Goal: Task Accomplishment & Management: Use online tool/utility

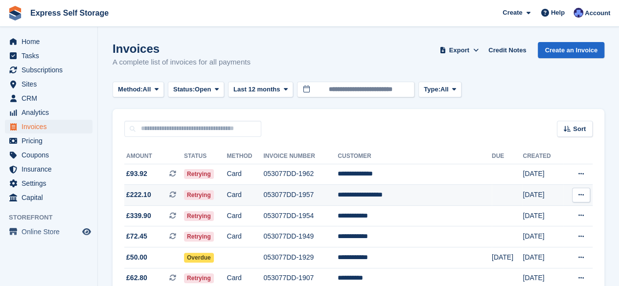
drag, startPoint x: 274, startPoint y: 188, endPoint x: 264, endPoint y: 195, distance: 12.4
click at [263, 195] on td "Card" at bounding box center [245, 195] width 37 height 21
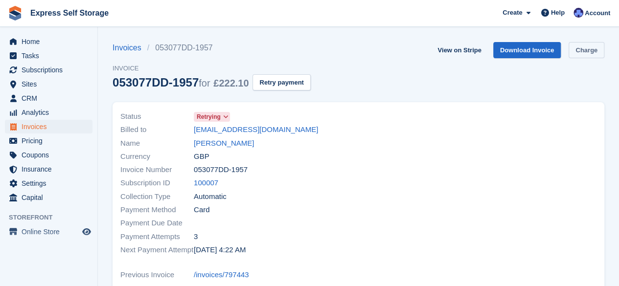
click at [579, 53] on link "Charge" at bounding box center [587, 50] width 36 height 16
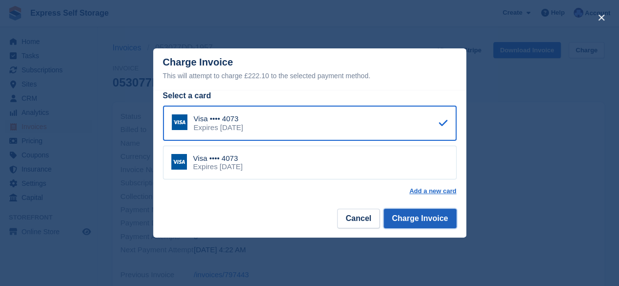
click at [416, 217] on button "Charge Invoice" at bounding box center [420, 219] width 73 height 20
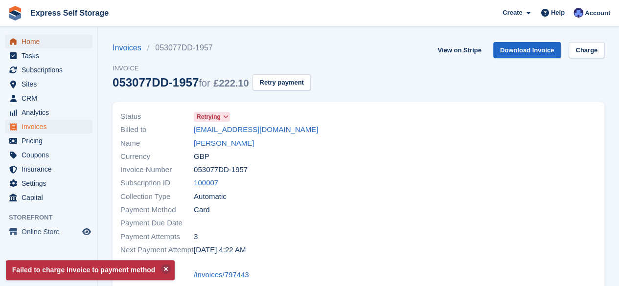
click at [56, 46] on span "Home" at bounding box center [51, 42] width 59 height 14
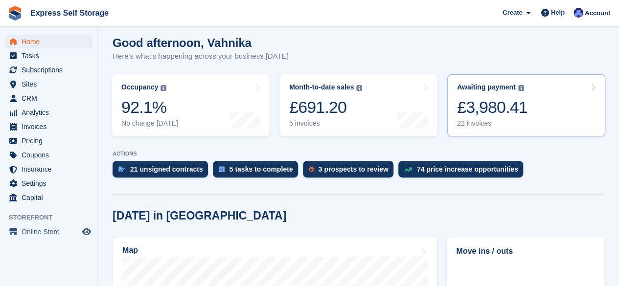
scroll to position [95, 0]
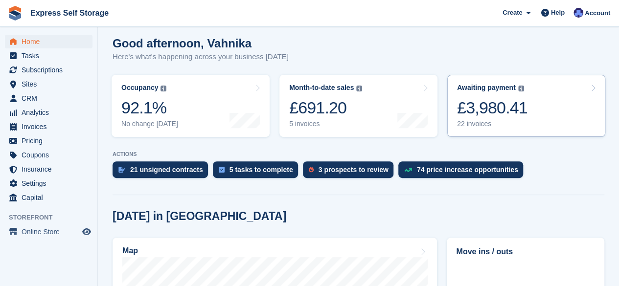
click at [525, 99] on link "Awaiting payment The total outstanding balance on all open invoices. £3,980.41 …" at bounding box center [526, 106] width 158 height 62
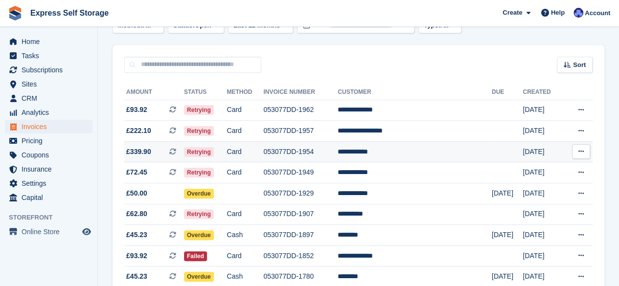
scroll to position [69, 0]
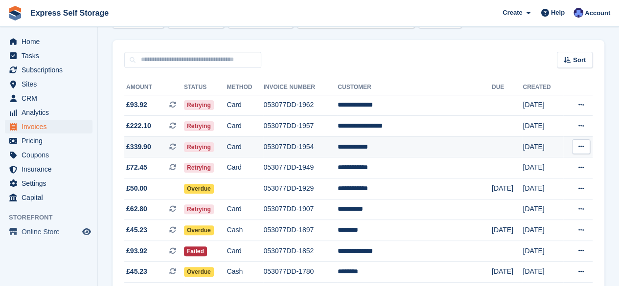
click at [258, 149] on td "Card" at bounding box center [245, 147] width 37 height 21
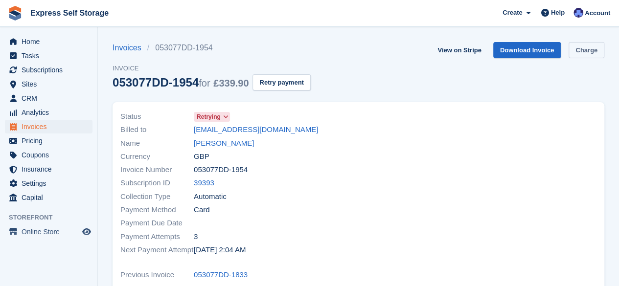
click at [584, 50] on link "Charge" at bounding box center [587, 50] width 36 height 16
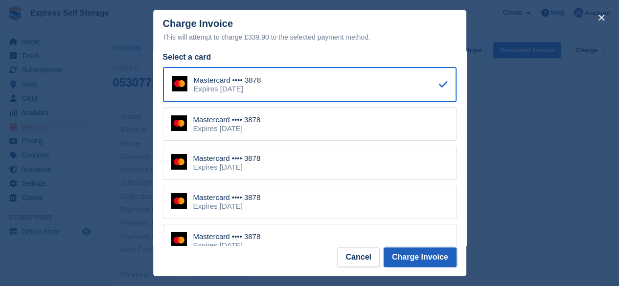
click at [413, 250] on button "Charge Invoice" at bounding box center [420, 258] width 73 height 20
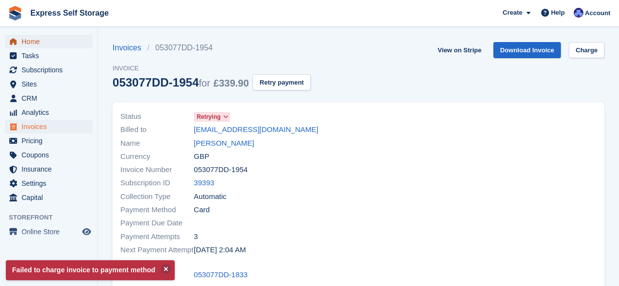
click at [65, 47] on span "Home" at bounding box center [51, 42] width 59 height 14
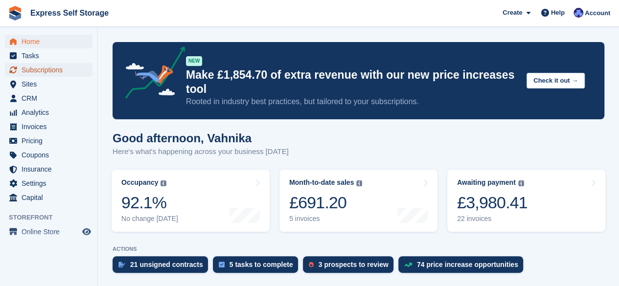
click at [61, 74] on span "Subscriptions" at bounding box center [51, 70] width 59 height 14
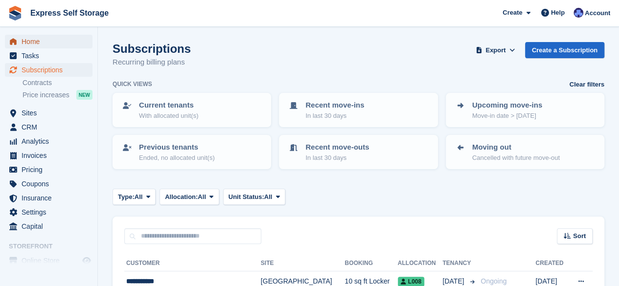
click at [65, 40] on span "Home" at bounding box center [51, 42] width 59 height 14
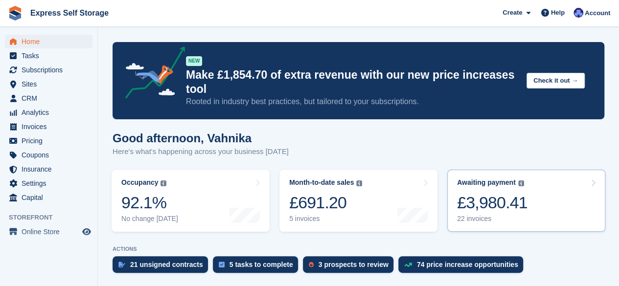
click at [497, 196] on div "£3,980.41" at bounding box center [492, 203] width 70 height 20
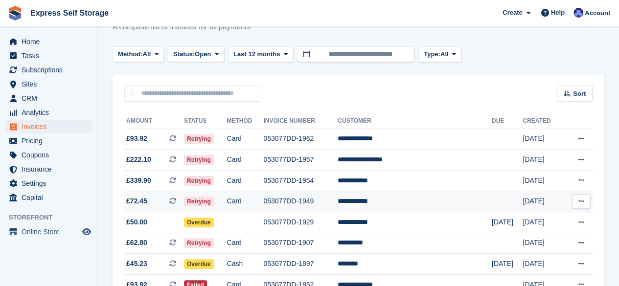
scroll to position [36, 0]
